Goal: Task Accomplishment & Management: Use online tool/utility

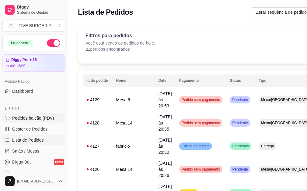
click at [37, 121] on span "Pedidos balcão (PDV)" at bounding box center [33, 118] width 42 height 6
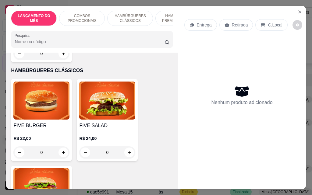
scroll to position [426, 0]
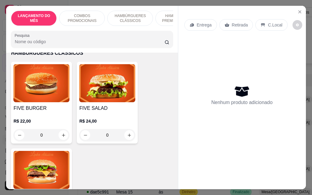
click at [57, 131] on div "0" at bounding box center [41, 135] width 56 height 12
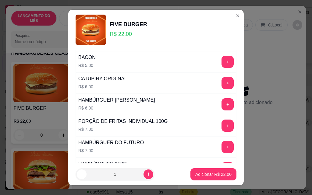
scroll to position [244, 0]
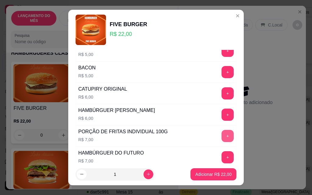
click at [221, 131] on button "+" at bounding box center [227, 136] width 12 height 12
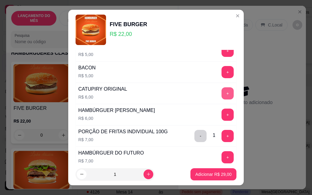
click at [221, 93] on button "+" at bounding box center [227, 93] width 12 height 12
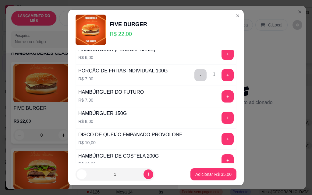
scroll to position [335, 0]
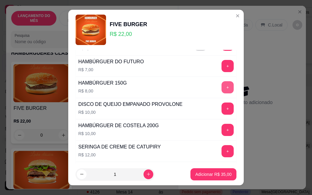
click at [221, 89] on button "+" at bounding box center [227, 87] width 12 height 12
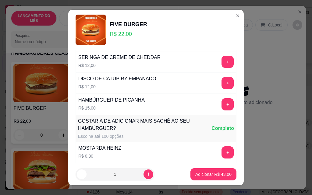
scroll to position [534, 0]
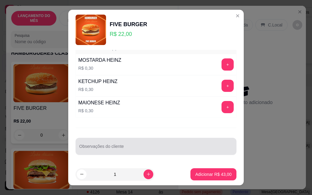
click at [153, 142] on div at bounding box center [155, 146] width 153 height 12
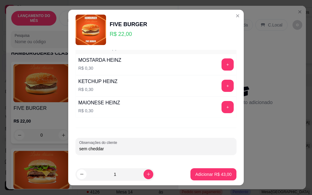
type input "sem cheddar"
click at [213, 175] on p "Adicionar R$ 43,00" at bounding box center [213, 174] width 36 height 6
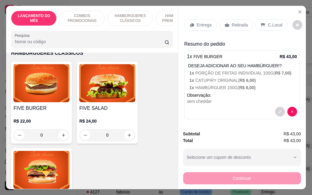
click at [207, 22] on p "Entrega" at bounding box center [204, 25] width 15 height 6
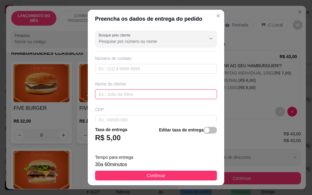
click at [112, 95] on input "text" at bounding box center [156, 95] width 122 height 10
type input "[PERSON_NAME]"
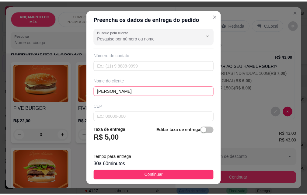
scroll to position [71, 0]
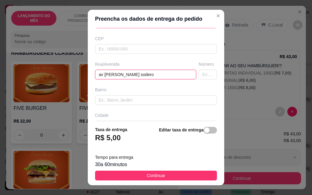
type input "av [PERSON_NAME] sodero"
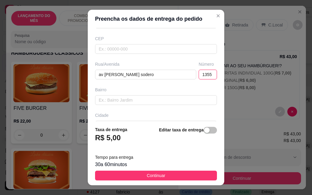
type input "1355"
drag, startPoint x: 90, startPoint y: 134, endPoint x: 147, endPoint y: 175, distance: 70.2
click at [147, 175] on span "Continuar" at bounding box center [156, 175] width 19 height 7
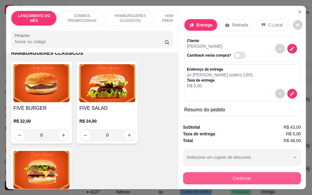
click at [264, 176] on button "Continuar" at bounding box center [242, 178] width 118 height 12
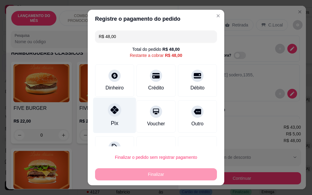
click at [116, 121] on div "Pix" at bounding box center [114, 116] width 43 height 36
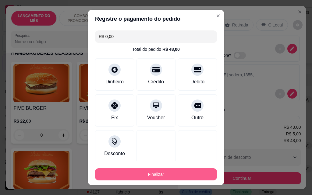
click at [174, 170] on button "Finalizar" at bounding box center [156, 174] width 122 height 12
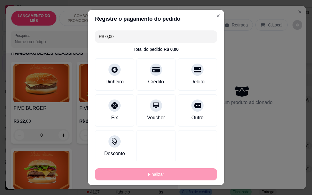
type input "-R$ 48,00"
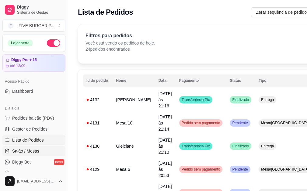
click at [9, 149] on icon at bounding box center [7, 150] width 5 height 5
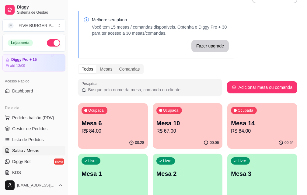
scroll to position [30, 0]
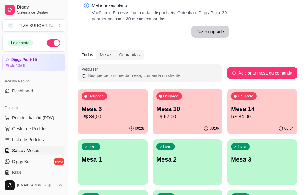
click at [227, 125] on div "00:54" at bounding box center [262, 129] width 70 height 12
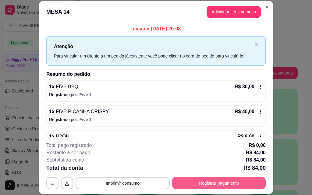
click at [208, 185] on button "Registrar pagamento" at bounding box center [218, 183] width 93 height 12
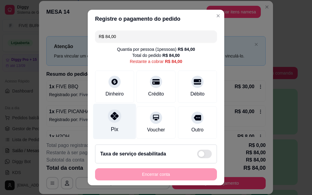
click at [123, 119] on div "Pix" at bounding box center [114, 122] width 43 height 36
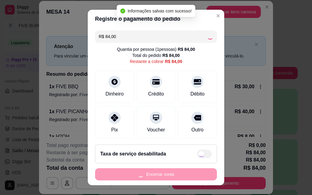
type input "R$ 0,00"
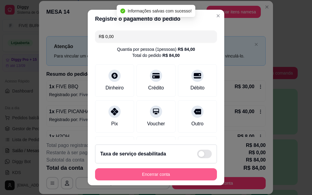
click at [179, 176] on button "Encerrar conta" at bounding box center [156, 174] width 122 height 12
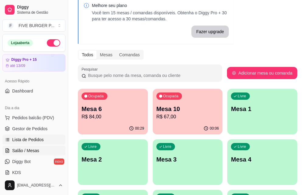
click at [52, 144] on link "Lista de Pedidos" at bounding box center [33, 140] width 63 height 10
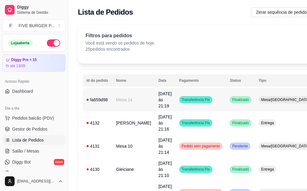
click at [226, 102] on td "Finalizado" at bounding box center [240, 99] width 29 height 23
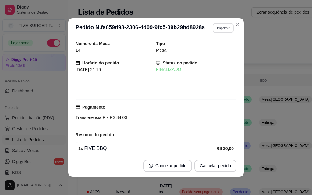
click at [224, 30] on button "Imprimir" at bounding box center [223, 27] width 21 height 9
click at [224, 48] on button "IMPRESSORA" at bounding box center [210, 49] width 44 height 10
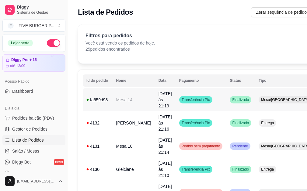
click at [203, 97] on td "Transferência Pix" at bounding box center [201, 99] width 51 height 23
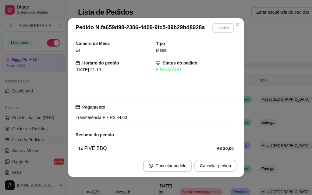
click at [221, 29] on button "Imprimir" at bounding box center [223, 28] width 22 height 10
click at [215, 51] on button "IMPRESSORA" at bounding box center [210, 49] width 44 height 10
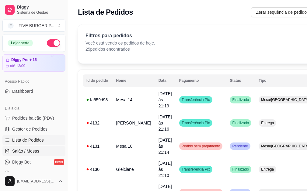
click at [50, 152] on link "Salão / Mesas" at bounding box center [33, 151] width 63 height 10
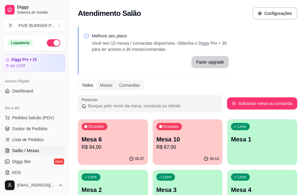
click at [153, 152] on div "Ocupada Mesa 10 R$ 67,00" at bounding box center [188, 136] width 70 height 34
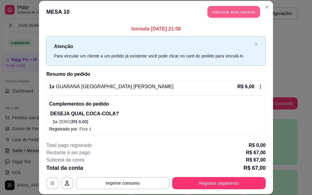
click at [227, 13] on button "Adicionar itens na mesa" at bounding box center [233, 12] width 52 height 12
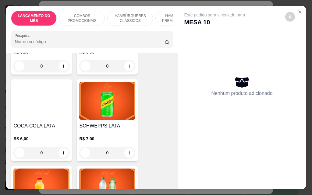
scroll to position [2497, 0]
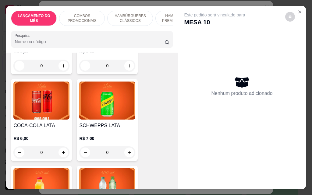
click at [60, 146] on div "0" at bounding box center [41, 152] width 56 height 12
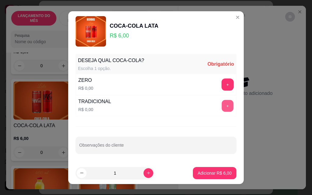
click at [222, 109] on button "+" at bounding box center [228, 106] width 12 height 12
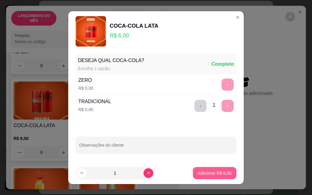
click at [216, 171] on p "Adicionar R$ 6,00" at bounding box center [215, 173] width 34 height 6
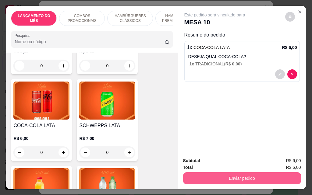
click at [230, 174] on button "Enviar pedido" at bounding box center [242, 178] width 118 height 12
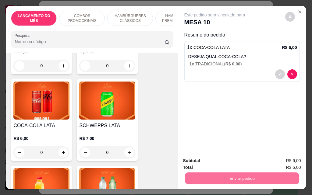
click at [220, 162] on button "Não registrar e enviar pedido" at bounding box center [221, 160] width 61 height 11
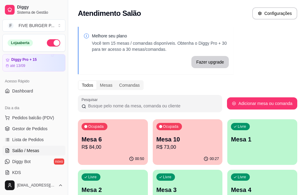
click at [90, 158] on div "00:50" at bounding box center [113, 159] width 70 height 12
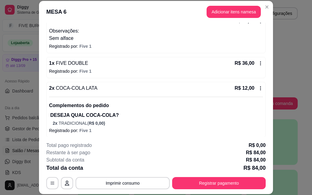
scroll to position [69, 0]
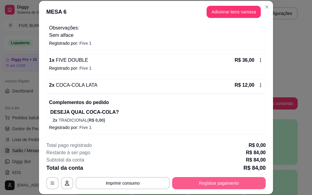
click at [214, 179] on button "Registrar pagamento" at bounding box center [218, 183] width 93 height 12
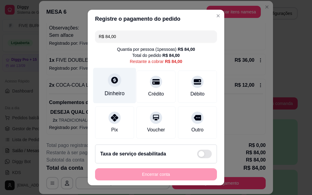
click at [114, 91] on div "Dinheiro" at bounding box center [114, 94] width 20 height 8
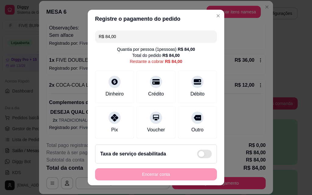
click at [115, 89] on input "0,00" at bounding box center [156, 92] width 122 height 12
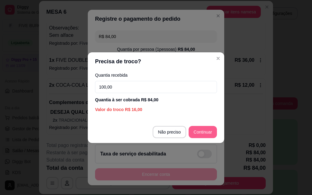
type input "100,00"
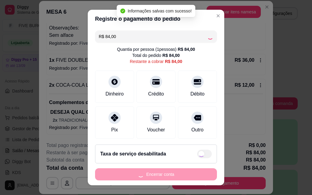
type input "R$ 0,00"
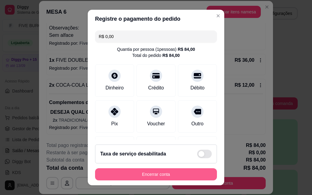
click at [156, 174] on button "Encerrar conta" at bounding box center [156, 174] width 122 height 12
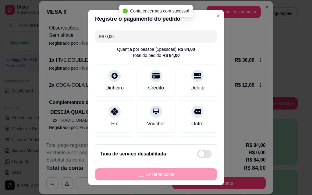
scroll to position [0, 0]
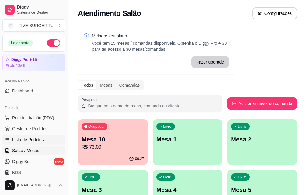
click at [35, 140] on span "Lista de Pedidos" at bounding box center [28, 140] width 32 height 6
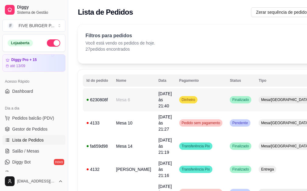
click at [199, 99] on td "Dinheiro" at bounding box center [201, 99] width 51 height 23
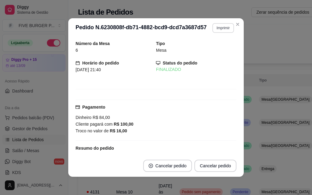
click at [220, 28] on button "Imprimir" at bounding box center [223, 28] width 22 height 10
click at [218, 51] on button "IMPRESSORA" at bounding box center [210, 49] width 44 height 10
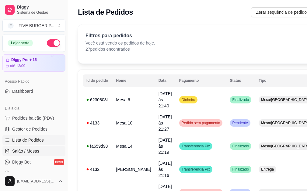
click at [48, 149] on link "Salão / Mesas" at bounding box center [33, 151] width 63 height 10
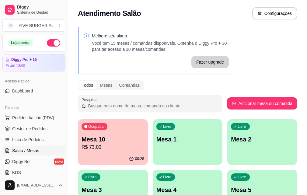
click at [117, 147] on p "R$ 73,00" at bounding box center [113, 147] width 63 height 7
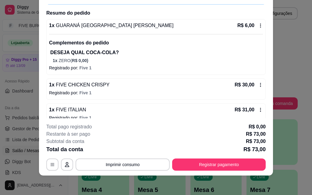
scroll to position [111, 0]
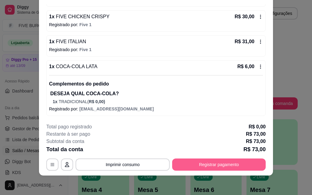
click at [223, 164] on button "Registrar pagamento" at bounding box center [218, 165] width 93 height 12
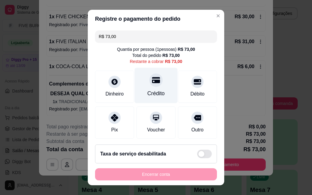
click at [159, 93] on div "Crédito" at bounding box center [156, 86] width 43 height 36
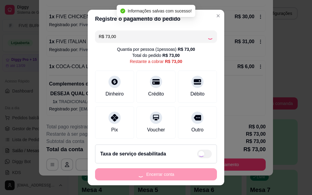
type input "R$ 0,00"
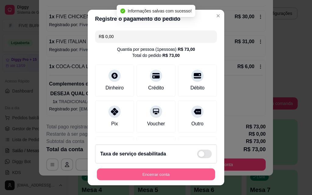
click at [188, 173] on button "Encerrar conta" at bounding box center [156, 175] width 118 height 12
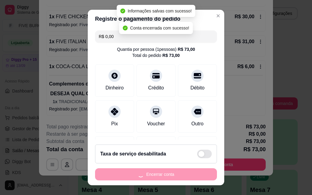
scroll to position [0, 0]
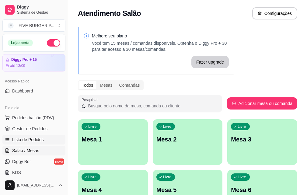
click at [29, 142] on span "Lista de Pedidos" at bounding box center [28, 140] width 32 height 6
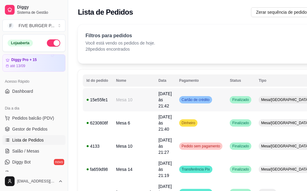
click at [204, 102] on td "Cartão de crédito" at bounding box center [201, 99] width 51 height 23
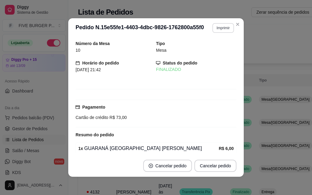
click at [222, 29] on button "Imprimir" at bounding box center [223, 28] width 22 height 10
click at [223, 49] on button "IMPRESSORA" at bounding box center [210, 49] width 44 height 10
